Goal: Task Accomplishment & Management: Use online tool/utility

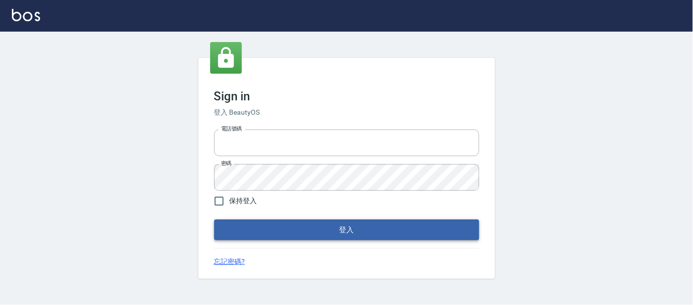
type input "25866822"
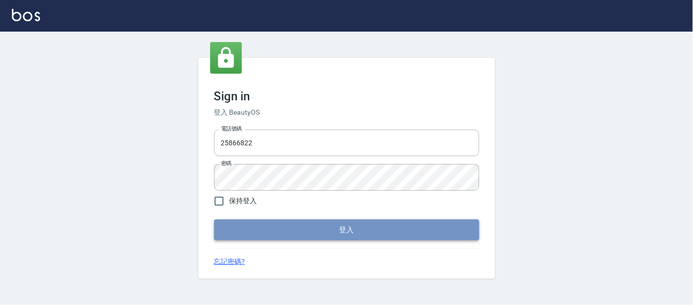
click at [284, 229] on button "登入" at bounding box center [346, 230] width 265 height 21
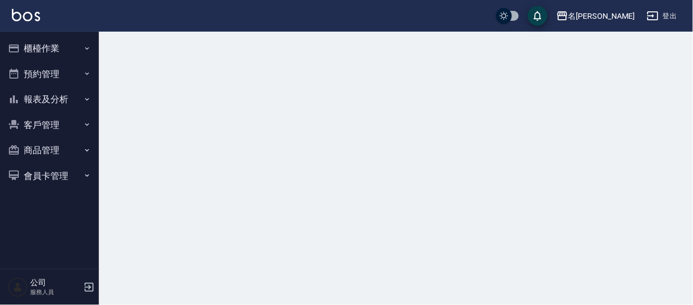
click at [39, 53] on button "櫃檯作業" at bounding box center [49, 49] width 91 height 26
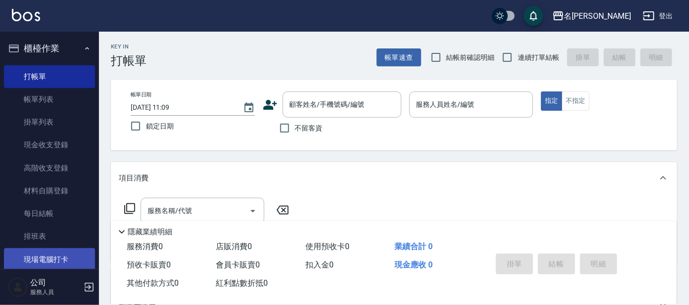
click at [45, 256] on link "現場電腦打卡" at bounding box center [49, 259] width 91 height 23
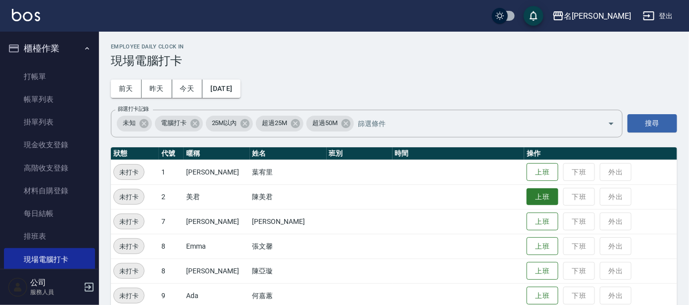
click at [527, 195] on button "上班" at bounding box center [543, 197] width 32 height 17
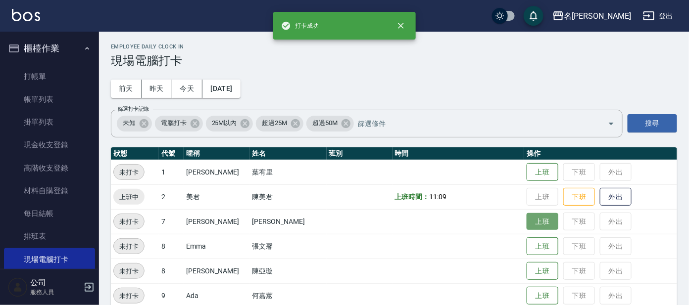
click at [527, 224] on button "上班" at bounding box center [543, 221] width 32 height 17
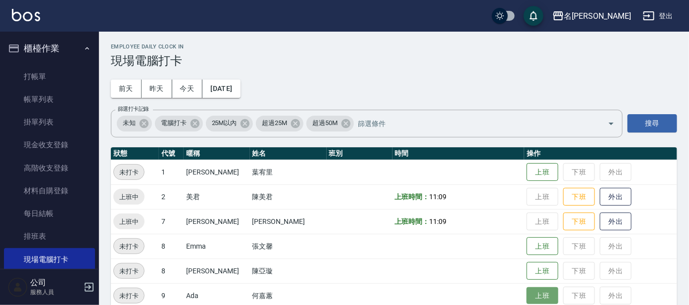
click at [527, 292] on button "上班" at bounding box center [543, 296] width 32 height 17
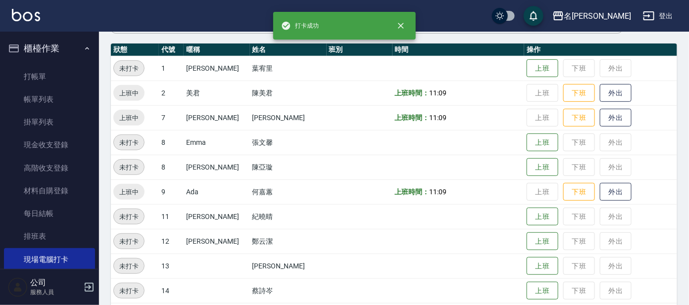
scroll to position [123, 0]
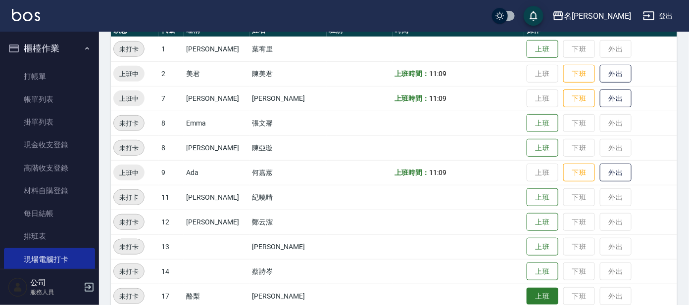
click at [527, 294] on button "上班" at bounding box center [543, 296] width 32 height 17
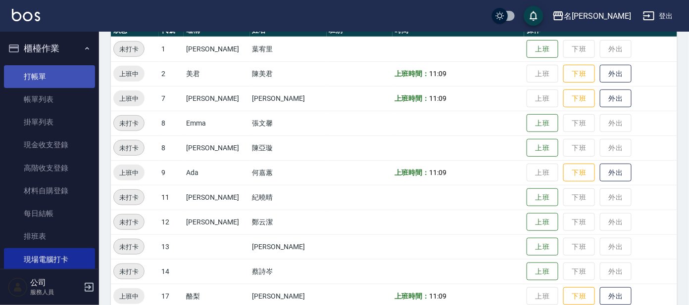
click at [40, 76] on link "打帳單" at bounding box center [49, 76] width 91 height 23
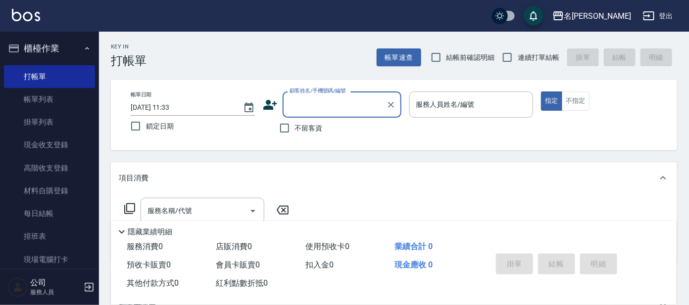
drag, startPoint x: 356, startPoint y: 103, endPoint x: 365, endPoint y: 69, distance: 35.2
click at [356, 102] on input "顧客姓名/手機號碼/編號" at bounding box center [334, 104] width 95 height 17
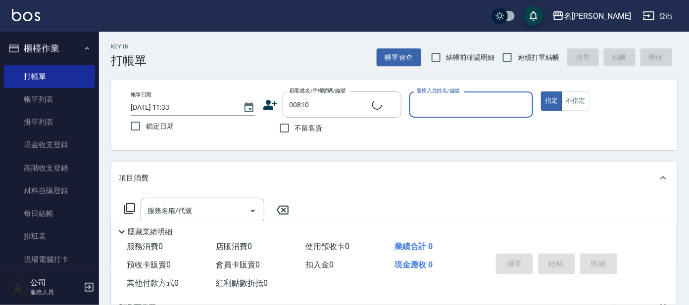
type input "[PERSON_NAME]/0932255682/00810"
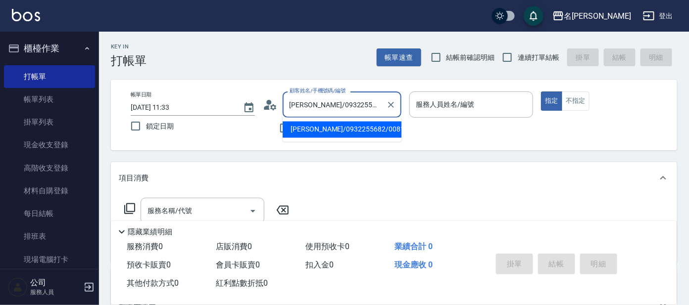
click at [375, 108] on input "[PERSON_NAME]/0932255682/00810" at bounding box center [334, 104] width 95 height 17
click at [381, 104] on div "[PERSON_NAME]/0932255682/00810 顧客姓名/手機號碼/編號" at bounding box center [342, 105] width 119 height 26
click at [387, 110] on button "Clear" at bounding box center [391, 105] width 14 height 14
click at [387, 135] on li "[PERSON_NAME]/0933751636/A89" at bounding box center [342, 130] width 119 height 16
type input "[PERSON_NAME]/0933751636/A89"
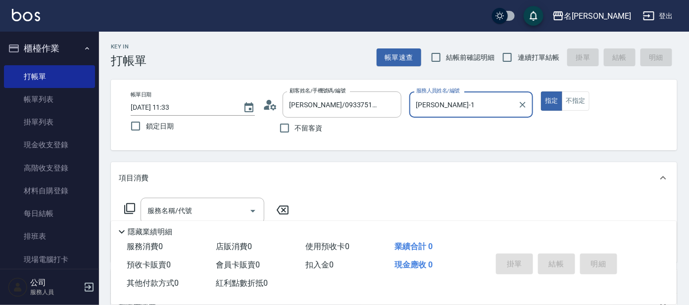
click at [480, 100] on input "[PERSON_NAME]-1" at bounding box center [464, 104] width 100 height 17
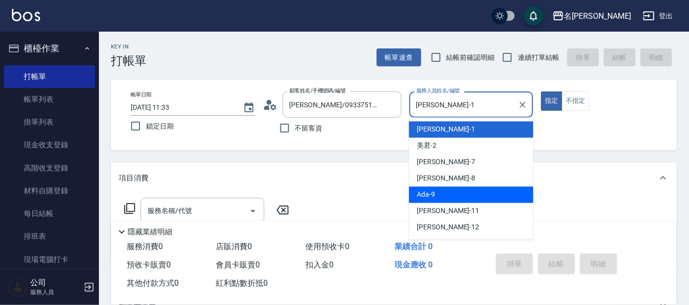
drag, startPoint x: 480, startPoint y: 199, endPoint x: 420, endPoint y: 199, distance: 59.4
click at [480, 199] on div "Ada -9" at bounding box center [471, 195] width 124 height 16
type input "Ada-9"
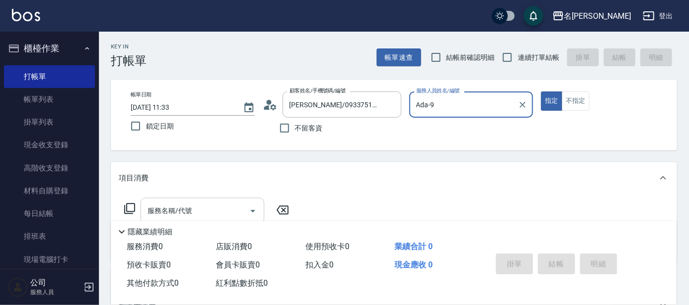
click at [222, 207] on input "服務名稱/代號" at bounding box center [195, 210] width 100 height 17
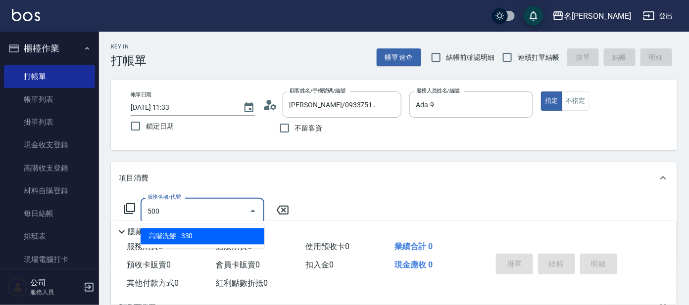
drag, startPoint x: 233, startPoint y: 235, endPoint x: 293, endPoint y: 219, distance: 62.3
click at [240, 233] on span "高階洗髮 - 330" at bounding box center [203, 237] width 124 height 16
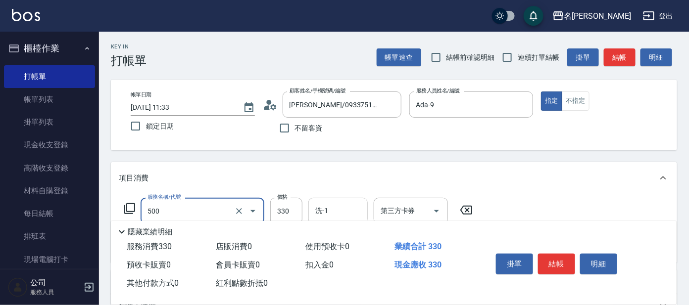
type input "高階洗髮(500)"
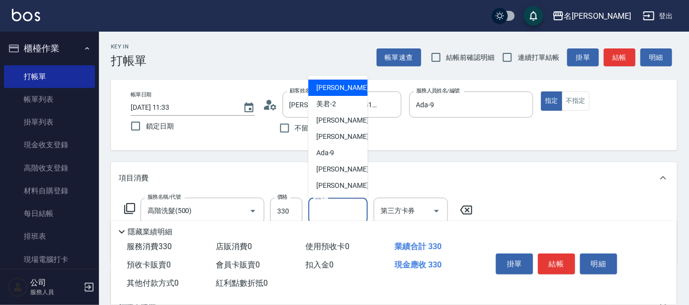
drag, startPoint x: 346, startPoint y: 207, endPoint x: 366, endPoint y: 175, distance: 38.2
click at [347, 207] on input "洗-1" at bounding box center [338, 210] width 50 height 17
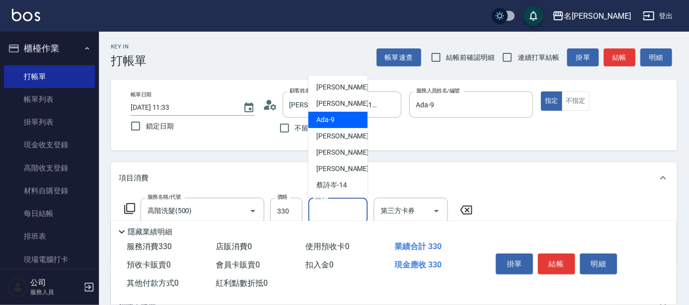
scroll to position [61, 0]
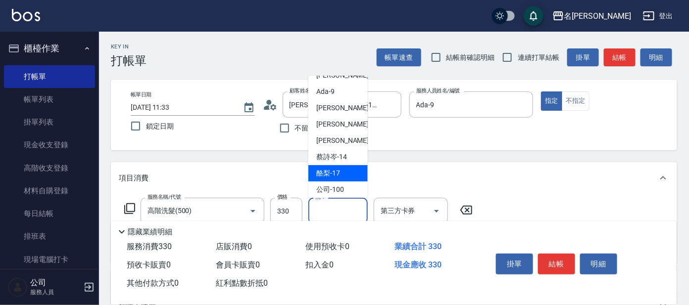
click at [344, 173] on div "酪梨 -17" at bounding box center [337, 173] width 59 height 16
type input "酪梨-17"
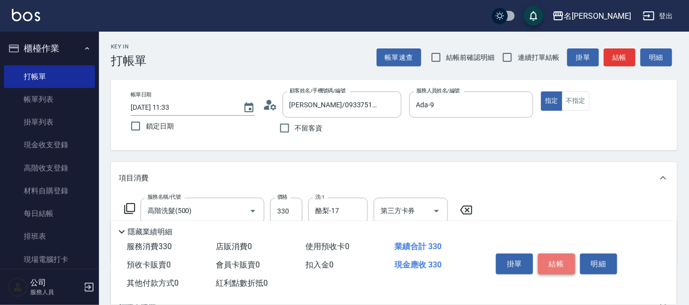
click at [553, 254] on button "結帳" at bounding box center [556, 264] width 37 height 21
